Goal: Task Accomplishment & Management: Use online tool/utility

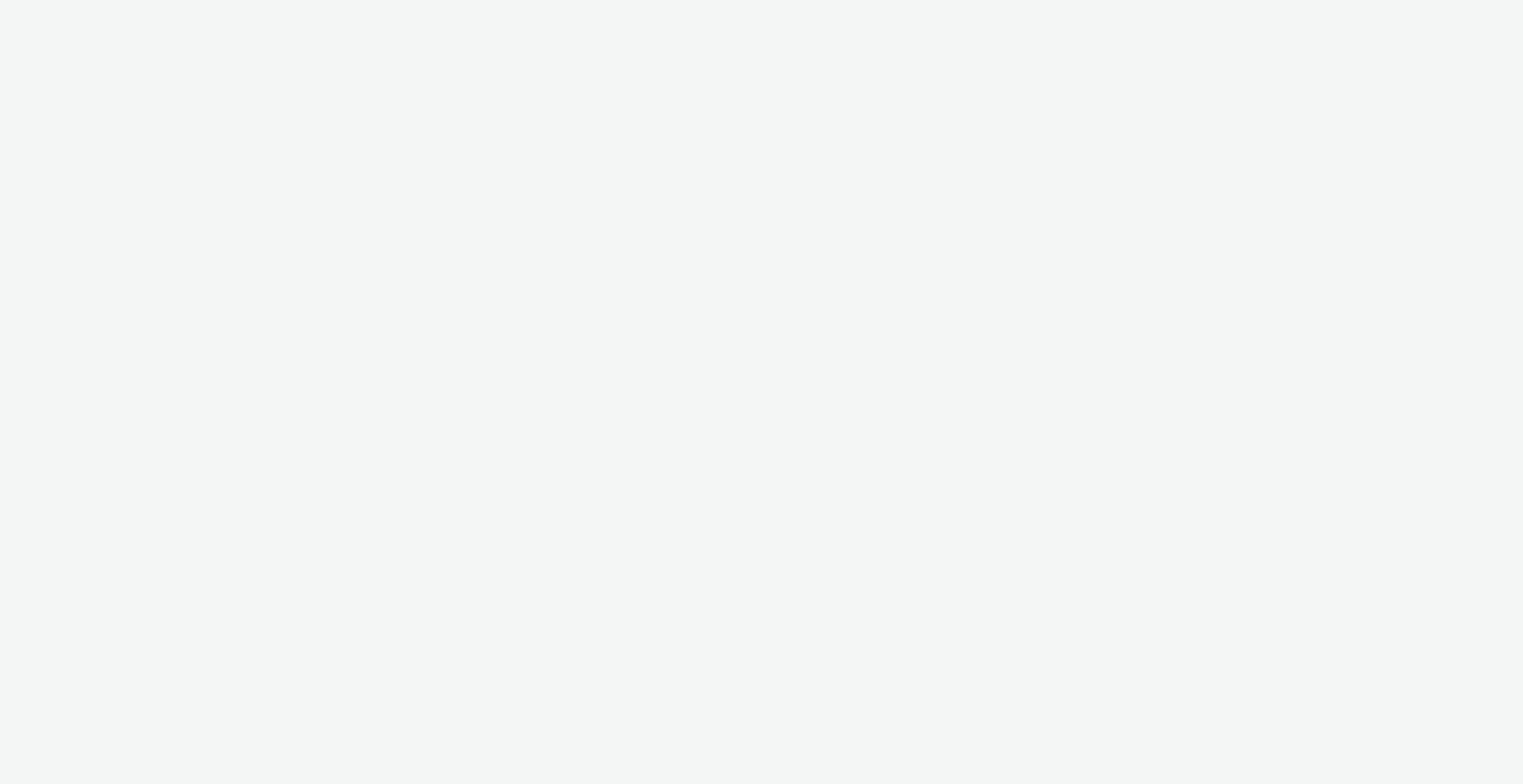
select select "2fc77e36-bb93-4aa3-9dff-dcb08e02eac6"
select select "2405a9d4-3350-4458-8d06-44f78962fa76"
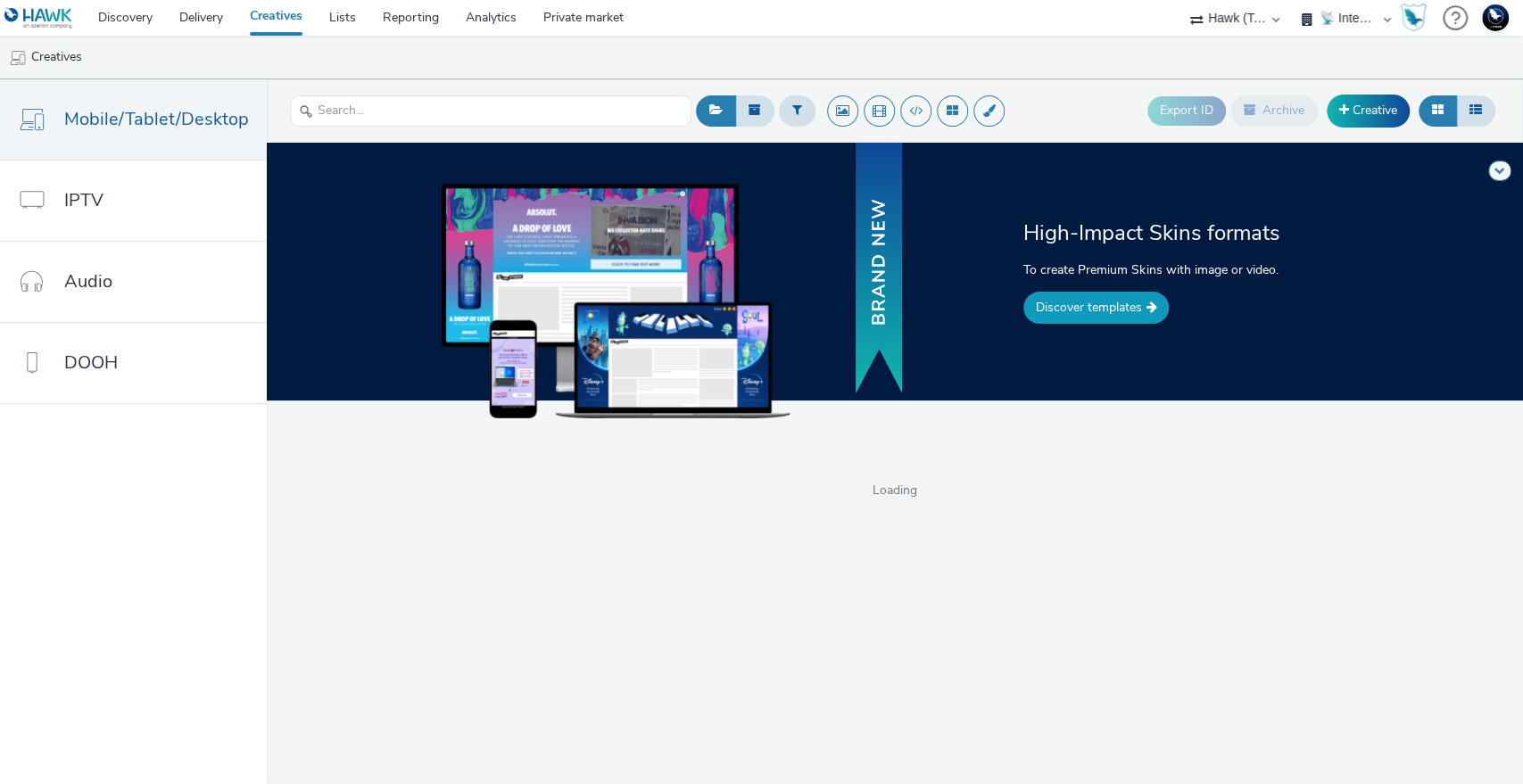
click at [1113, 309] on link "Discover templates" at bounding box center [1096, 307] width 145 height 32
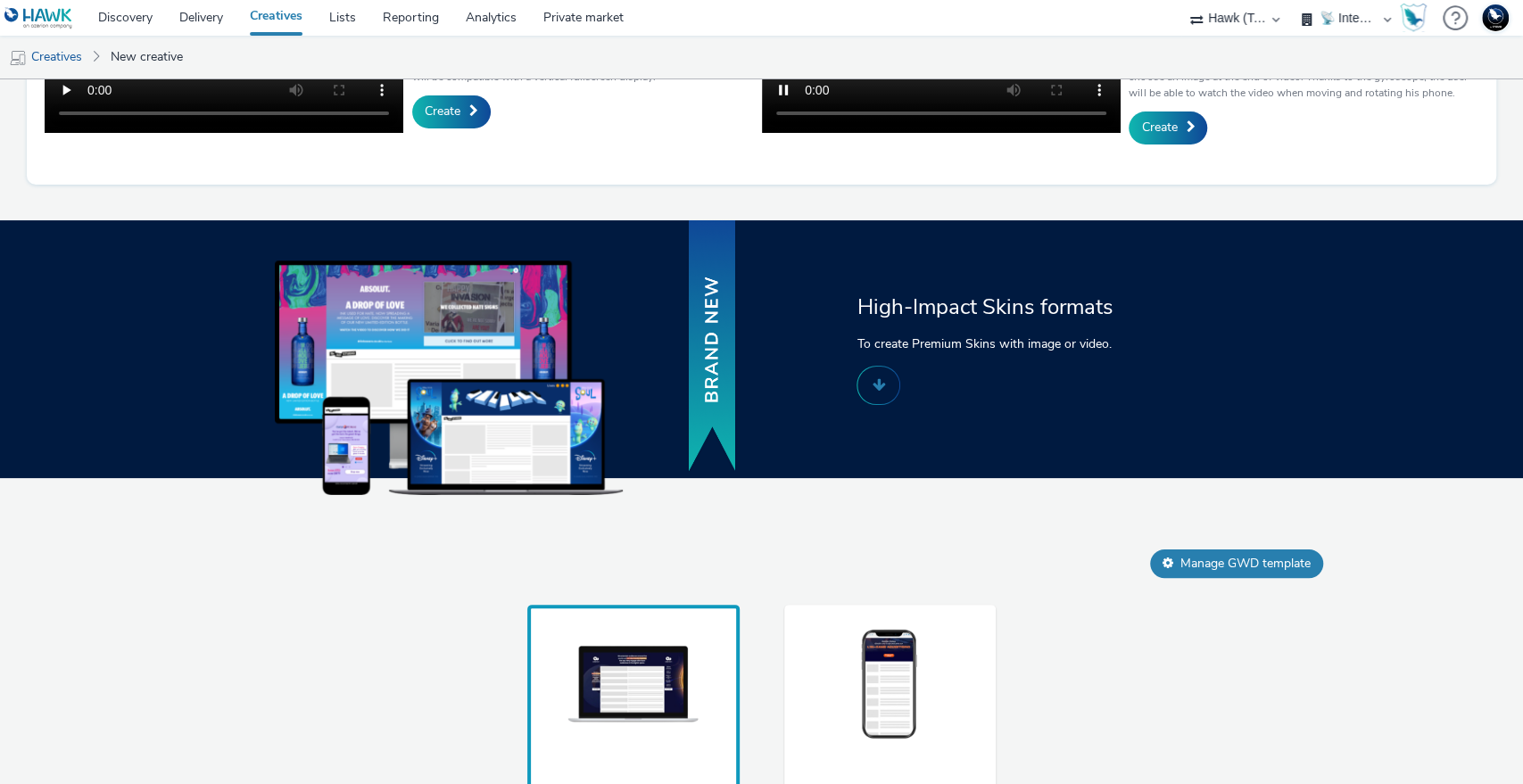
scroll to position [806, 0]
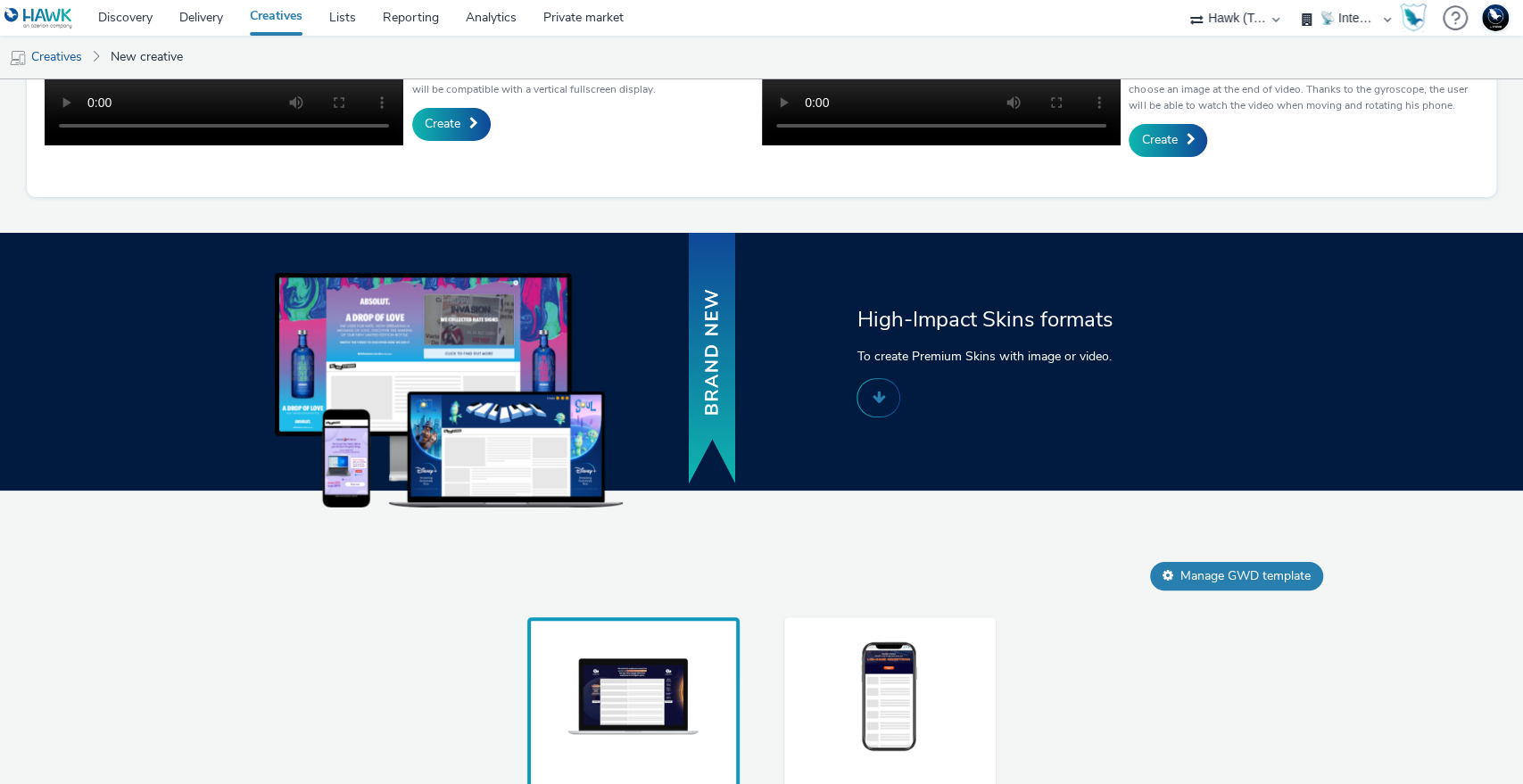
click at [869, 673] on img at bounding box center [890, 697] width 134 height 117
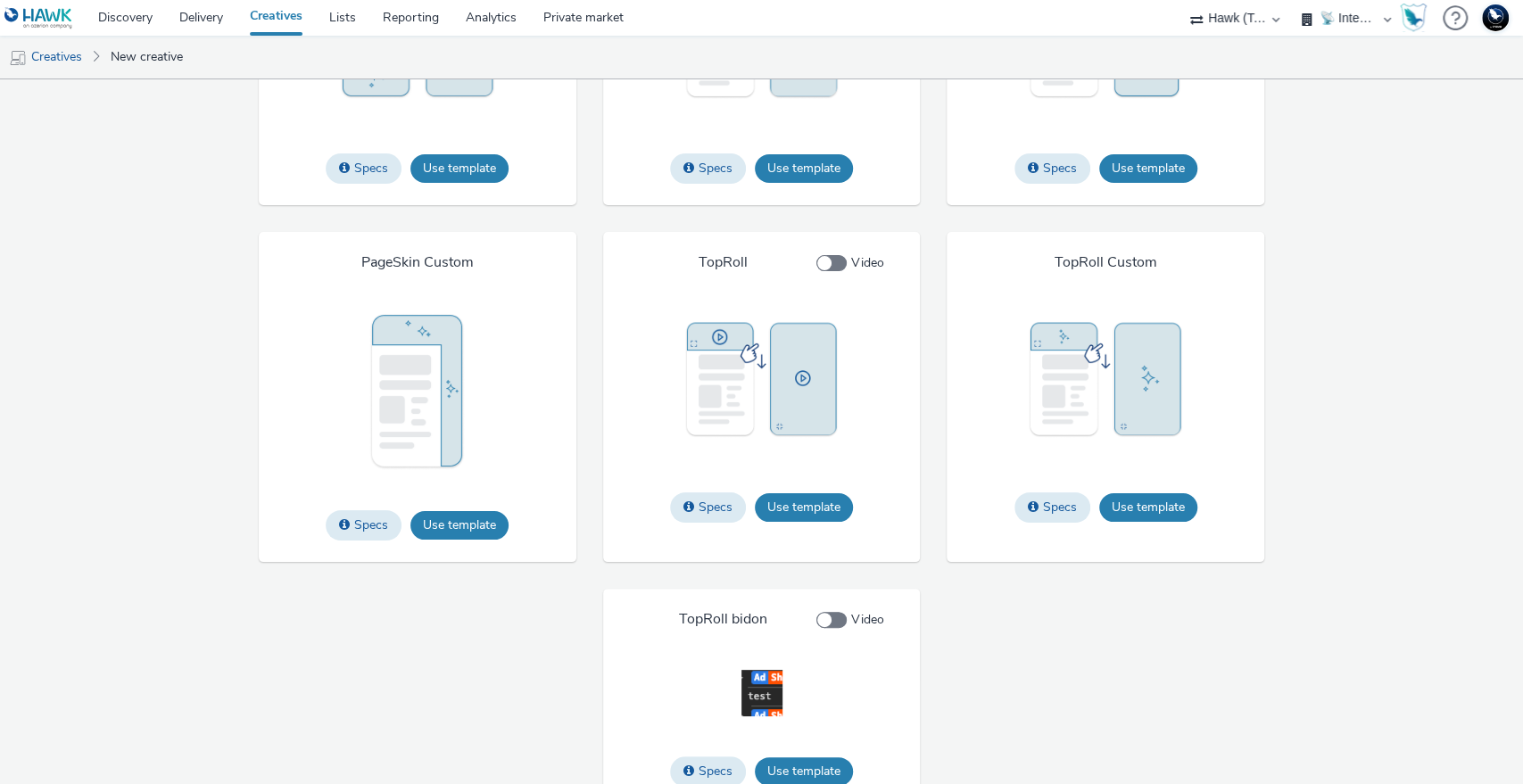
scroll to position [2921, 0]
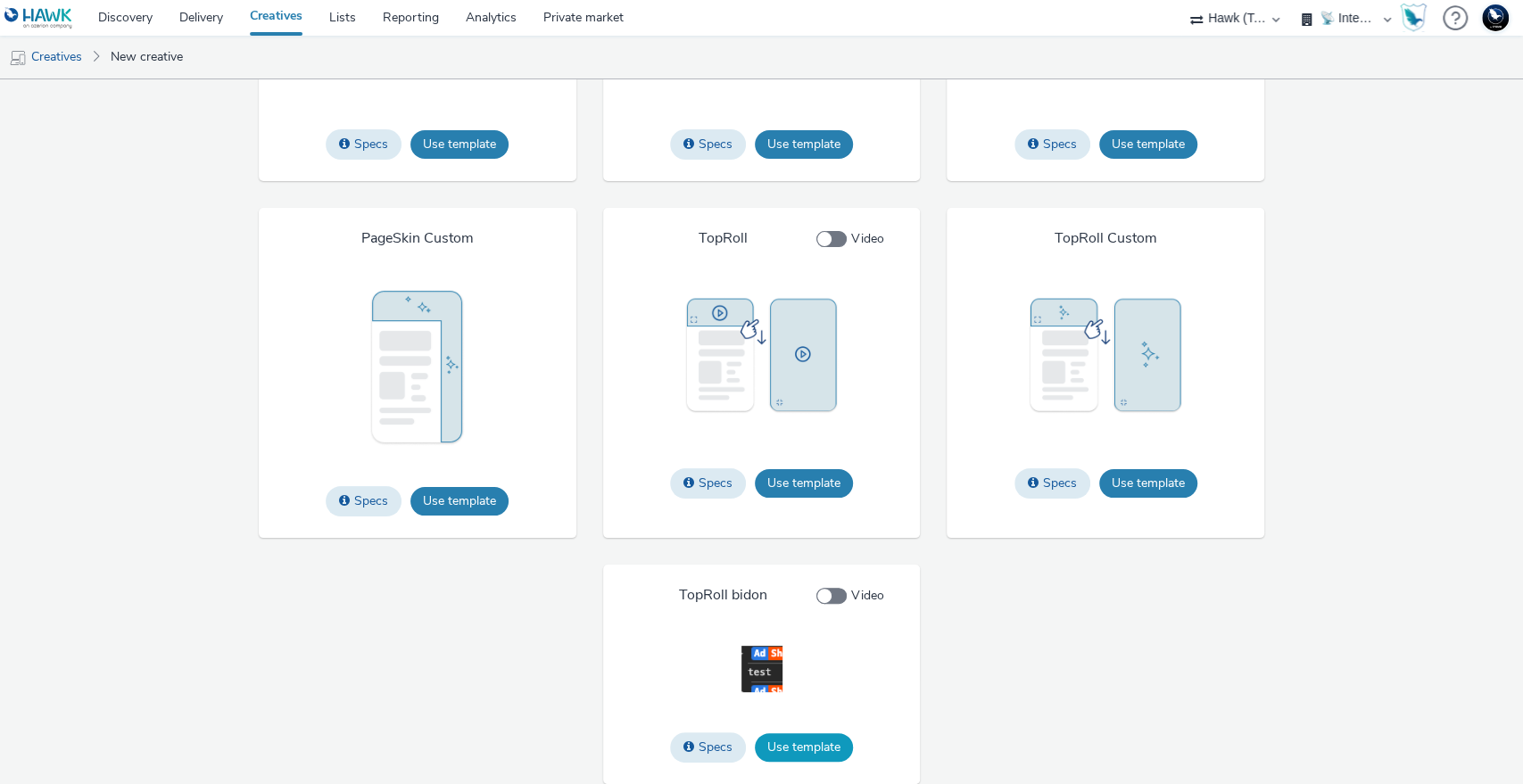
click at [803, 741] on button "Use template" at bounding box center [804, 748] width 98 height 29
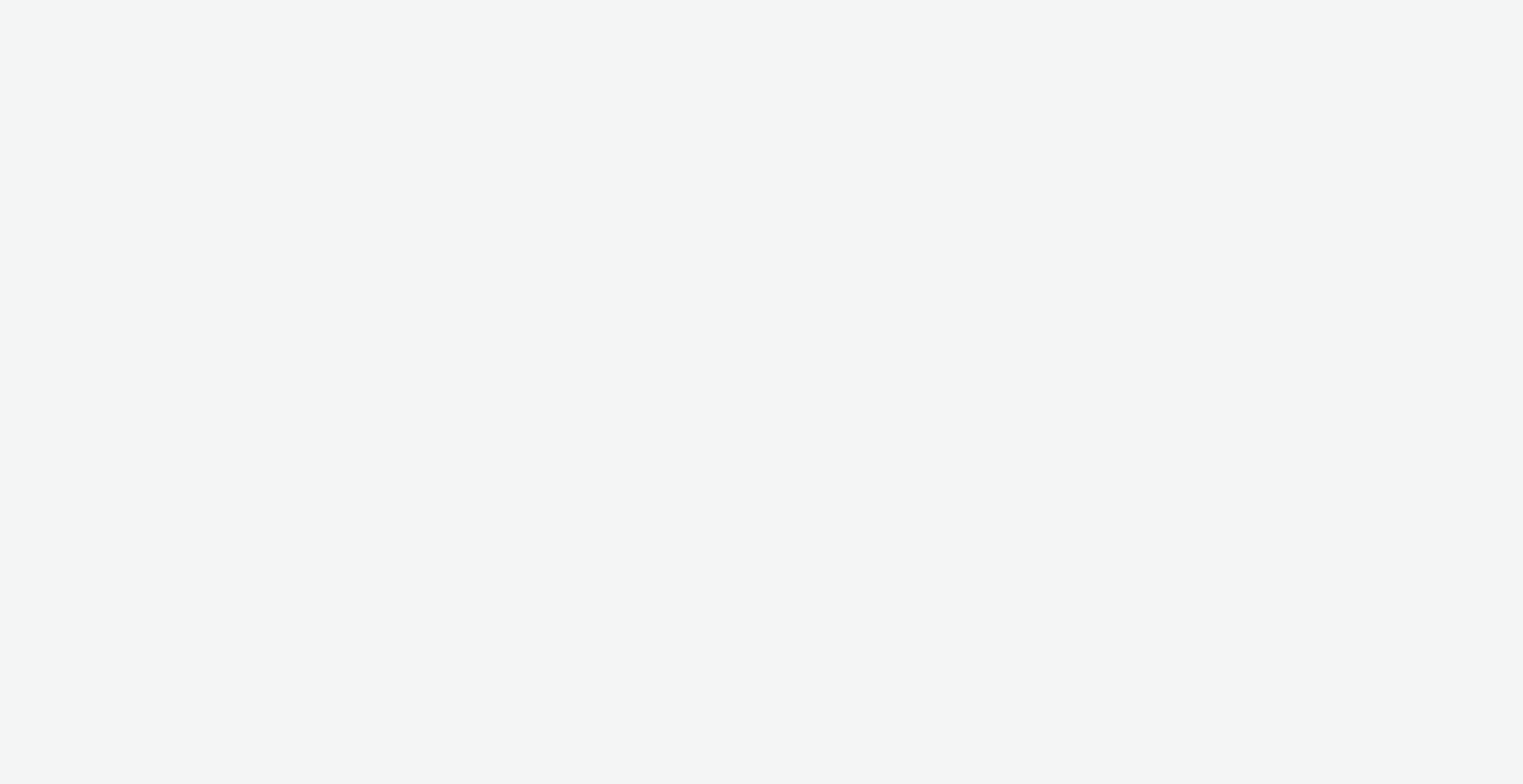
select select "2fc77e36-bb93-4aa3-9dff-dcb08e02eac6"
select select "2405a9d4-3350-4458-8d06-44f78962fa76"
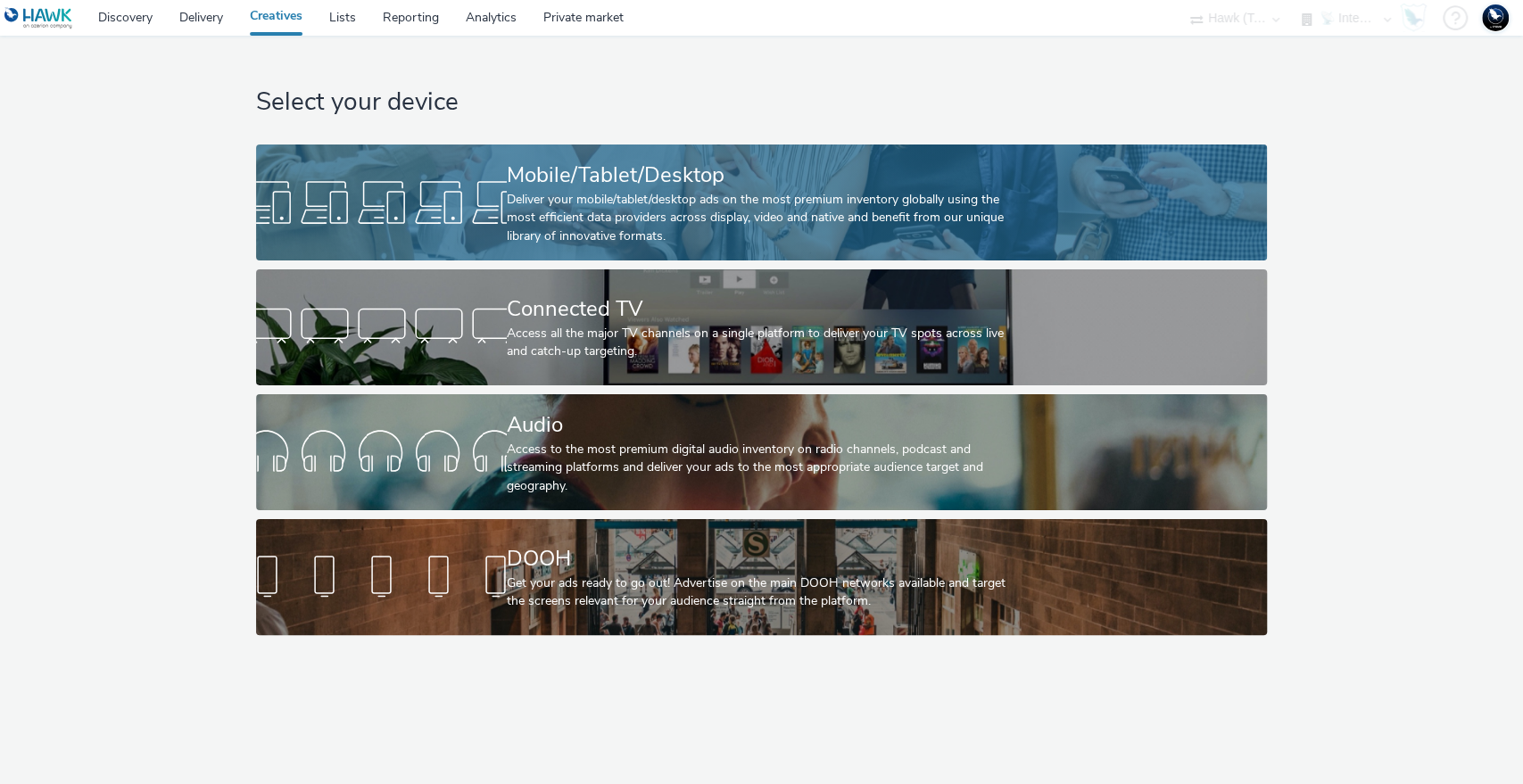
click at [715, 201] on div "Deliver your mobile/tablet/desktop ads on the most premium inventory globally u…" at bounding box center [758, 218] width 503 height 54
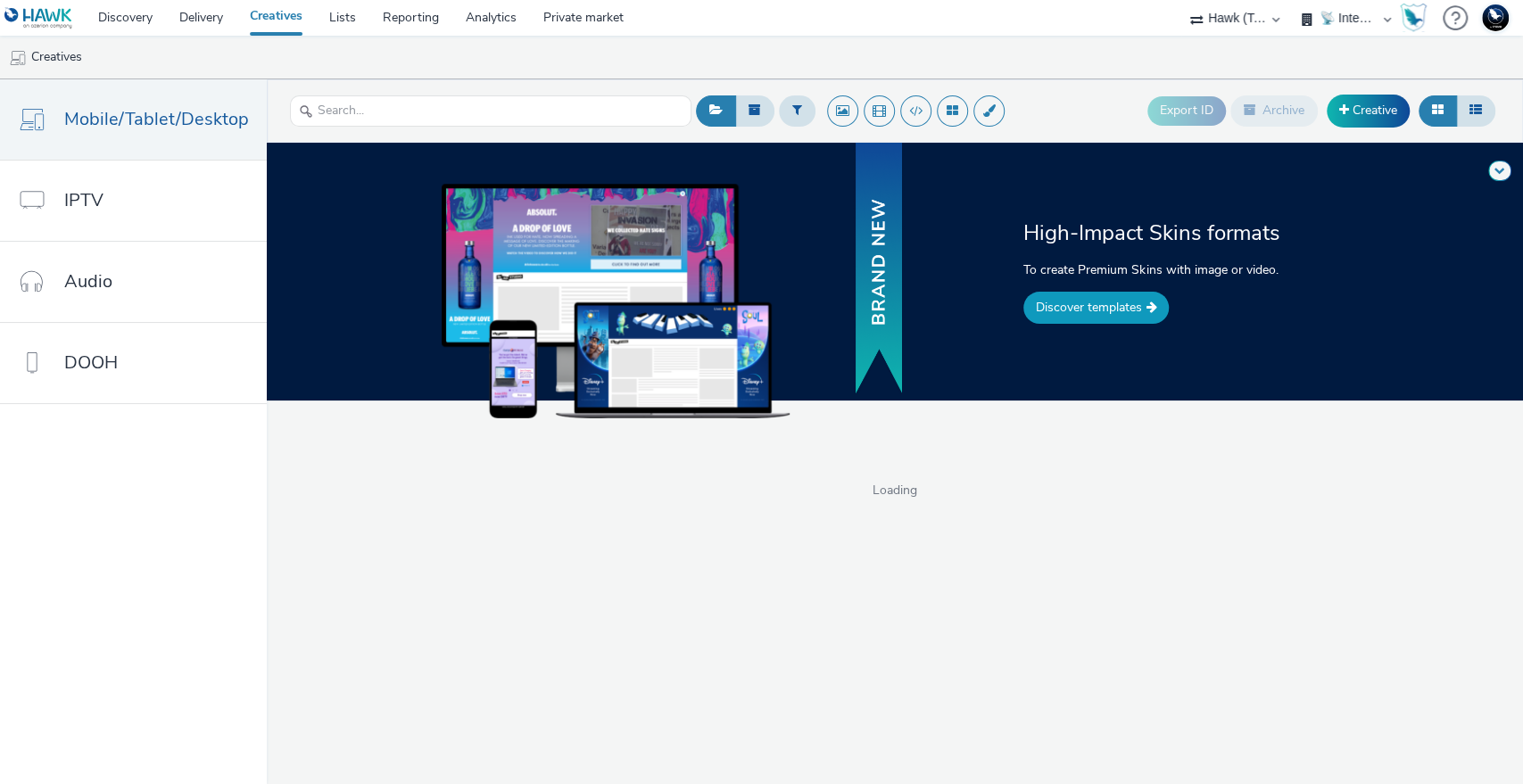
click at [1115, 304] on link "Discover templates" at bounding box center [1096, 307] width 145 height 32
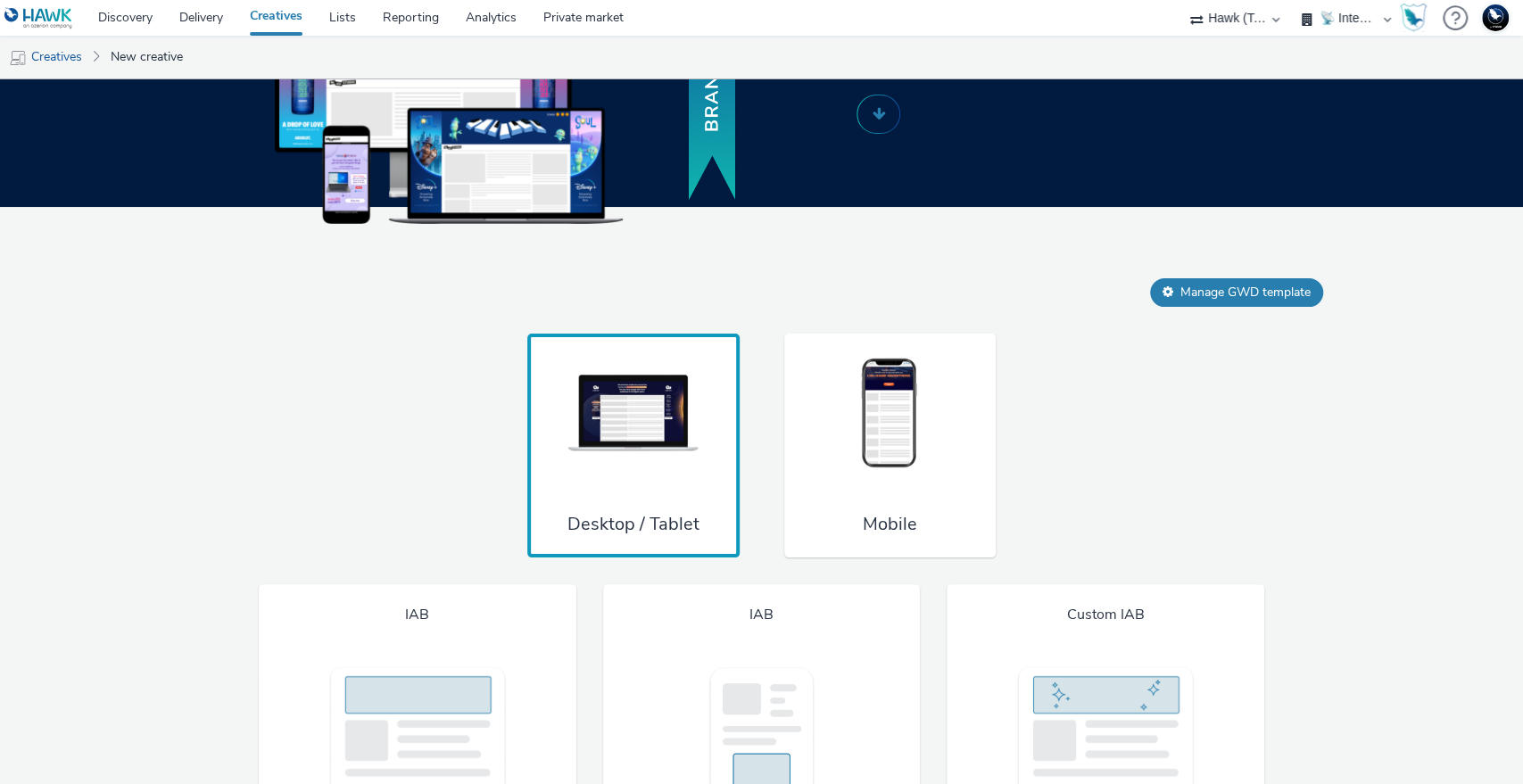
click at [832, 460] on img at bounding box center [890, 413] width 134 height 117
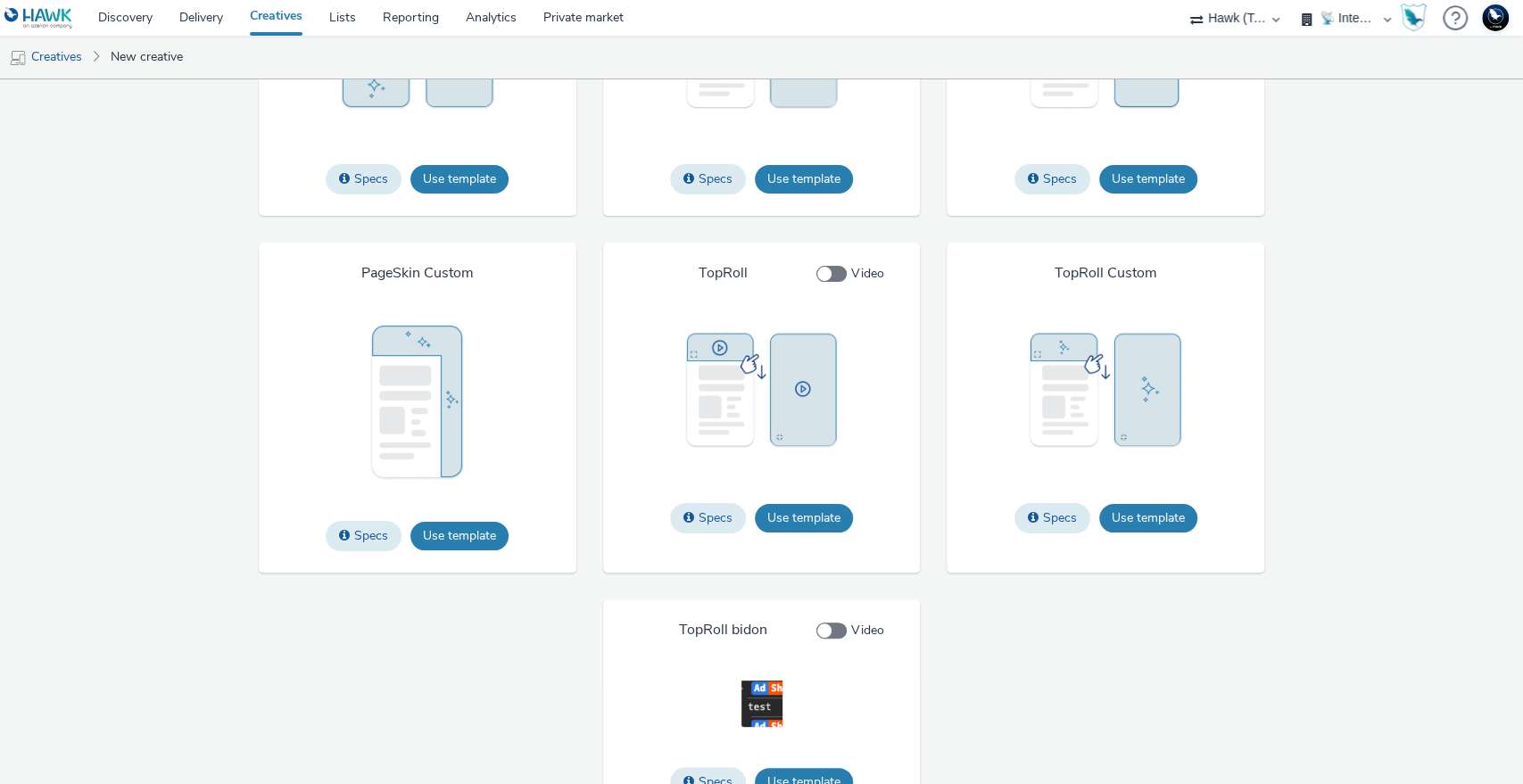
scroll to position [2921, 0]
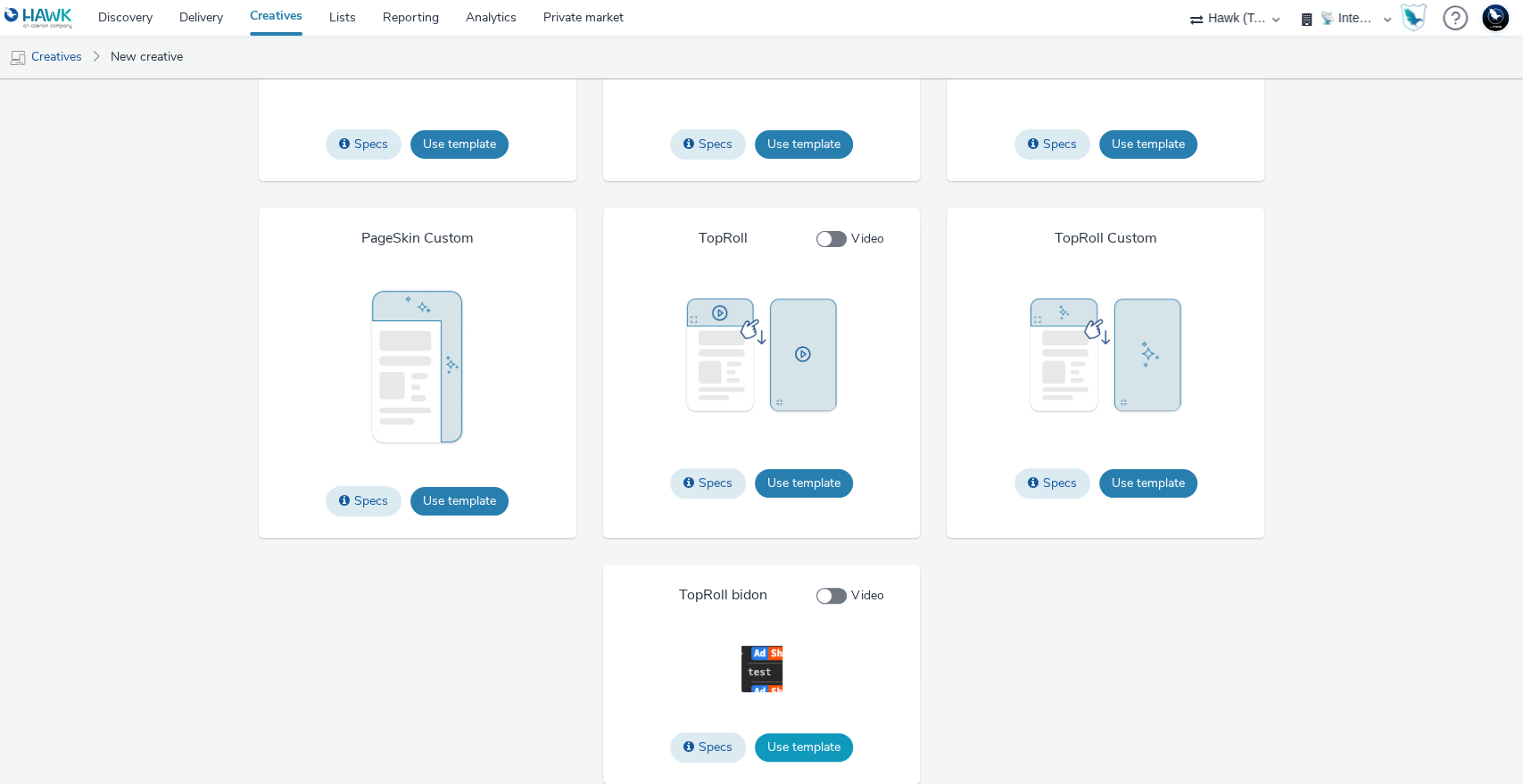
click at [802, 733] on button "Use template" at bounding box center [804, 748] width 98 height 29
